Goal: Navigation & Orientation: Find specific page/section

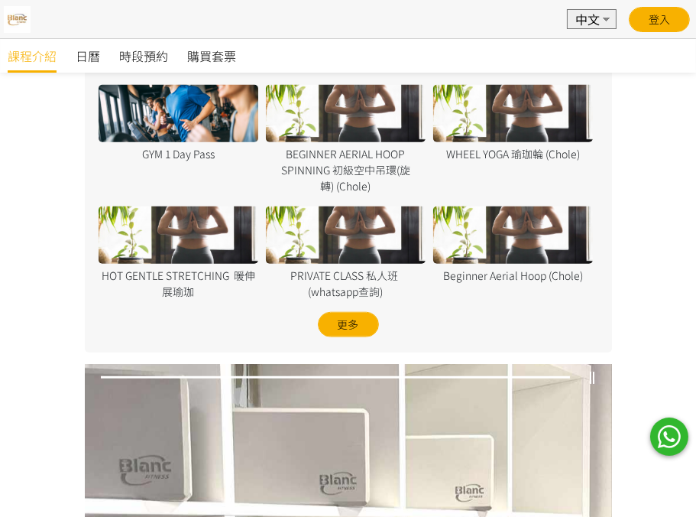
scroll to position [1443, 0]
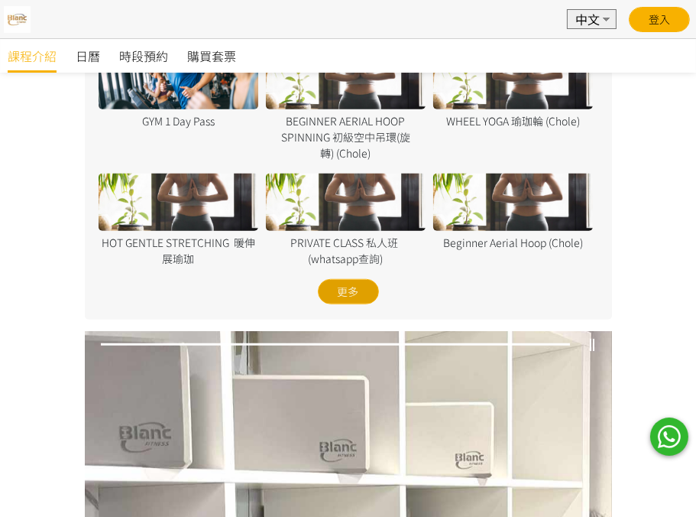
click at [355, 288] on div "更多" at bounding box center [348, 291] width 61 height 25
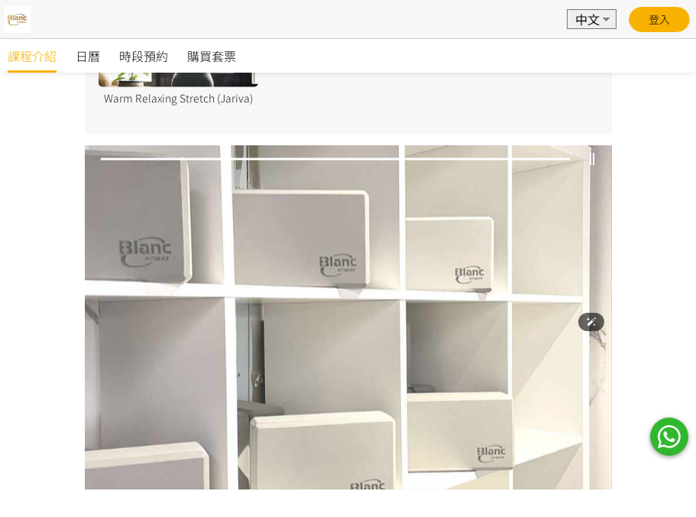
scroll to position [3295, 0]
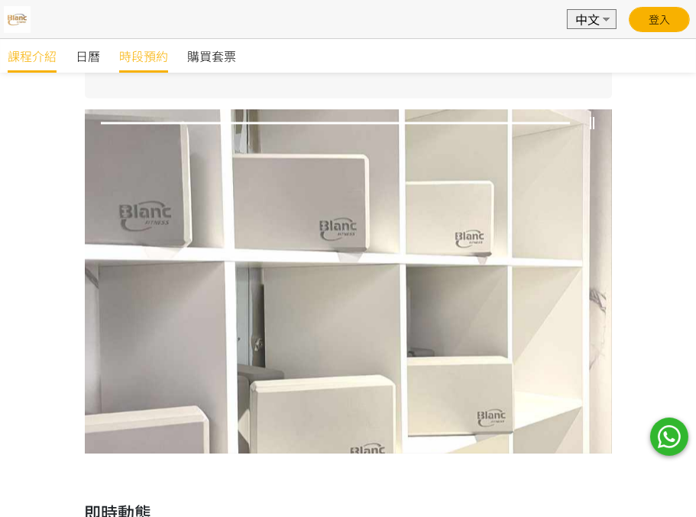
click at [145, 57] on span "時段預約" at bounding box center [143, 56] width 49 height 18
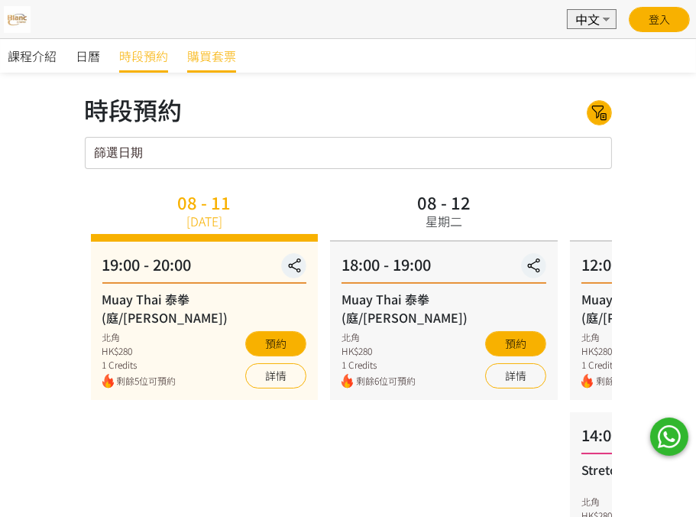
click at [216, 53] on span "購買套票" at bounding box center [211, 56] width 49 height 18
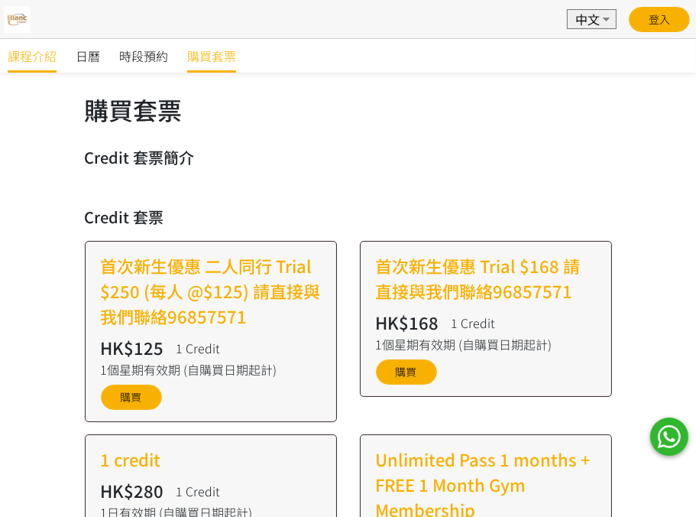
click at [14, 57] on span "課程介紹" at bounding box center [32, 56] width 49 height 18
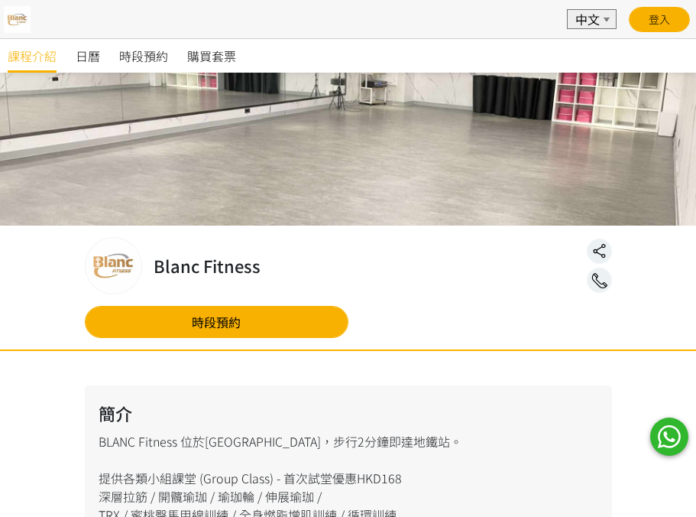
scroll to position [1247, 0]
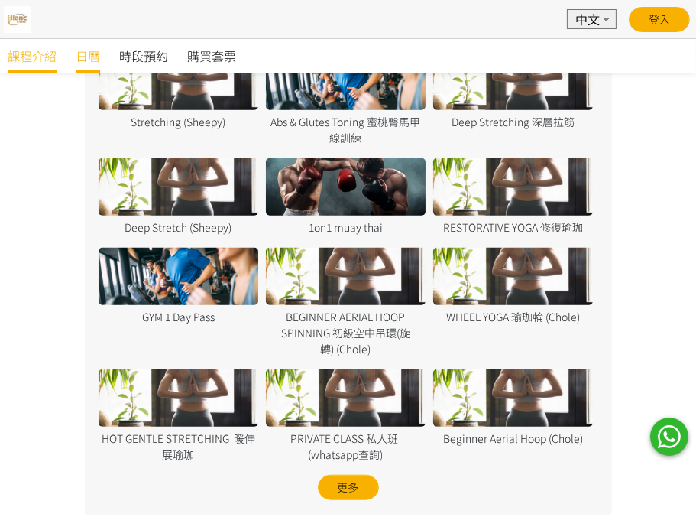
click at [89, 57] on span "日曆" at bounding box center [88, 56] width 24 height 18
click at [361, 483] on div "更多" at bounding box center [348, 487] width 61 height 25
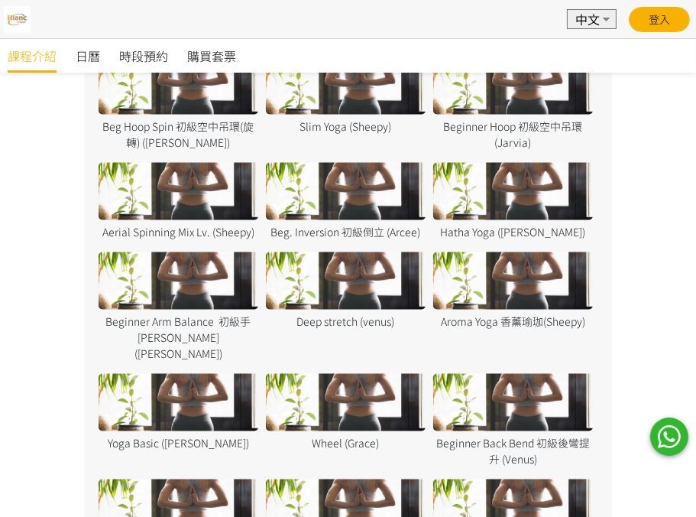
scroll to position [2606, 0]
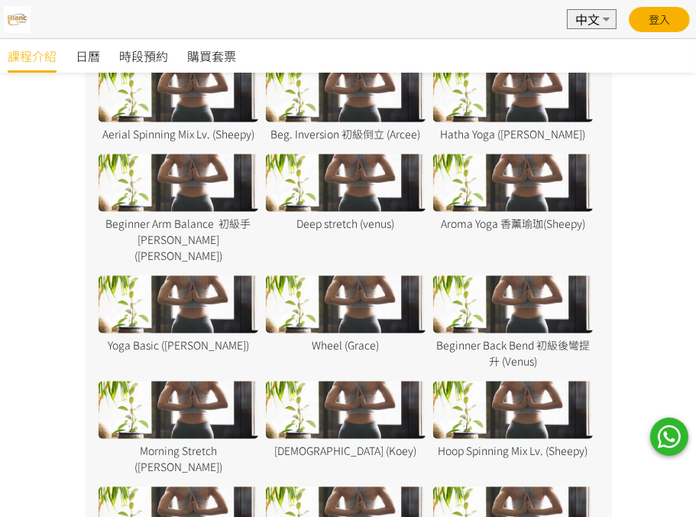
click at [662, 439] on link at bounding box center [669, 436] width 38 height 38
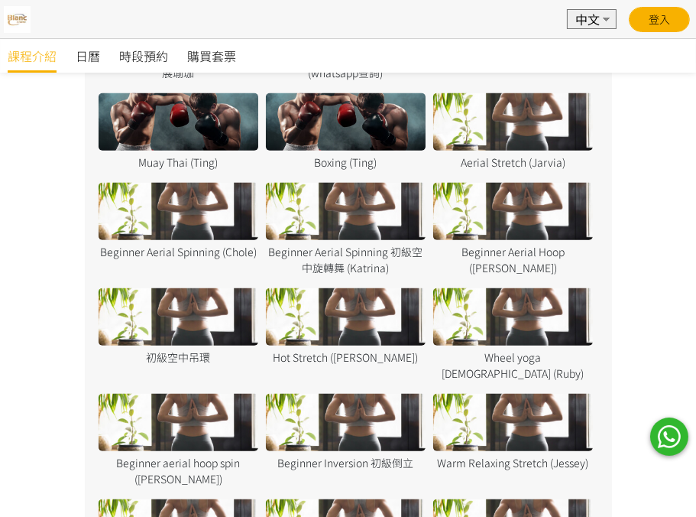
scroll to position [1596, 0]
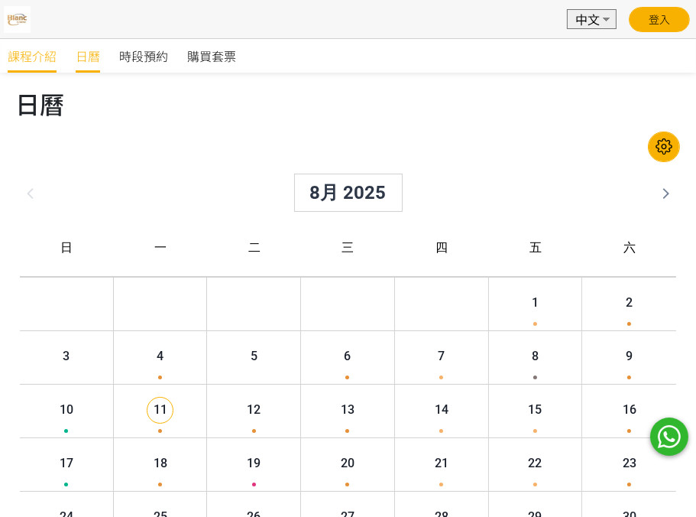
click at [28, 57] on span "課程介紹" at bounding box center [32, 56] width 49 height 18
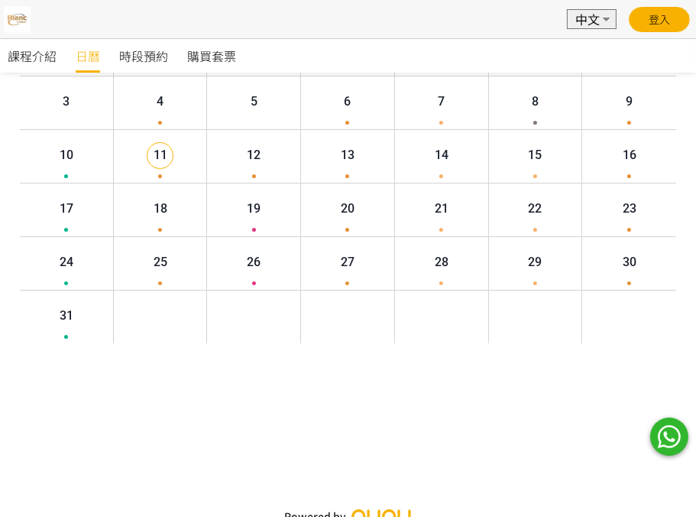
scroll to position [315, 0]
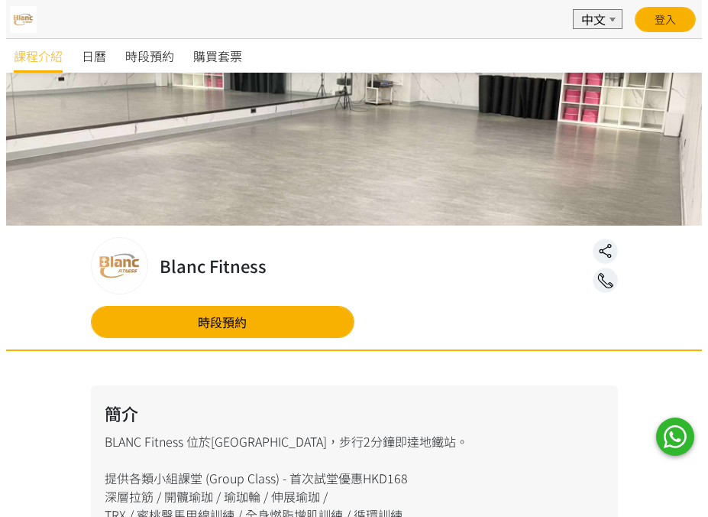
scroll to position [1247, 0]
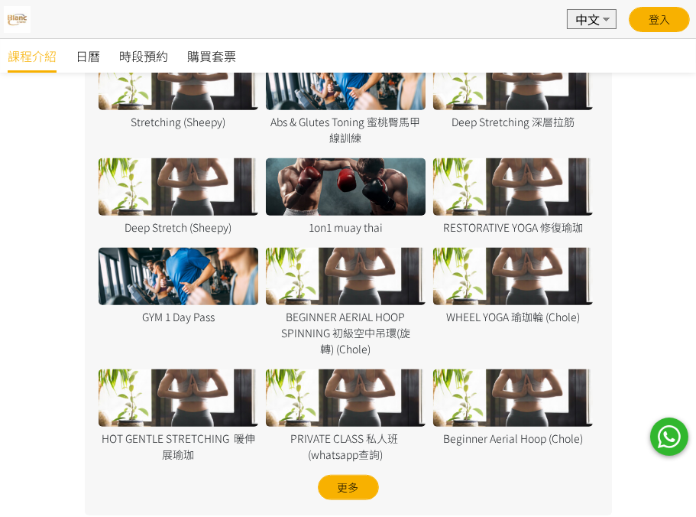
click at [185, 293] on div at bounding box center [179, 276] width 160 height 57
